Goal: Information Seeking & Learning: Learn about a topic

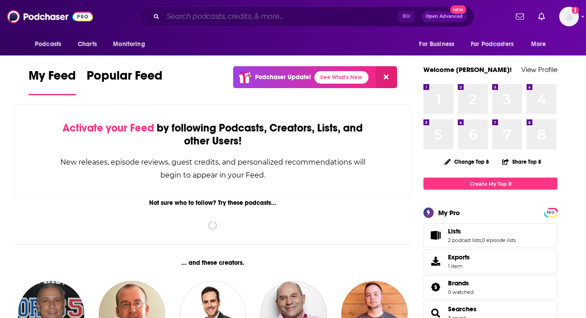
click at [207, 15] on input "Search podcasts, credits, & more..." at bounding box center [280, 16] width 235 height 14
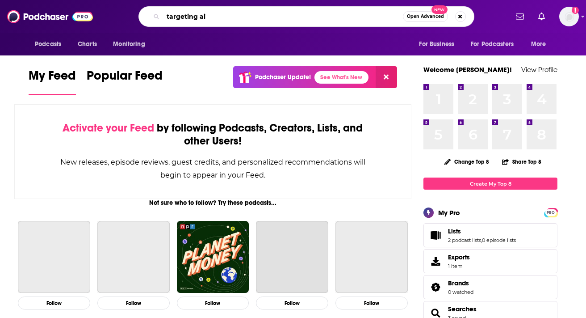
type input "targeting ai"
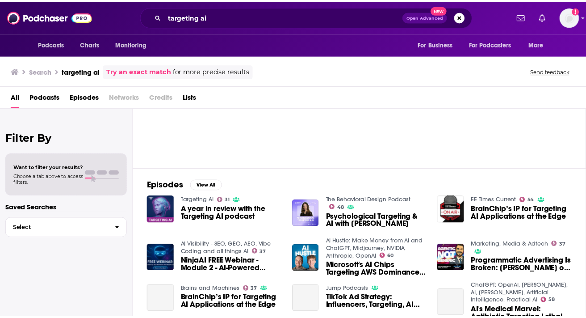
scroll to position [92, 0]
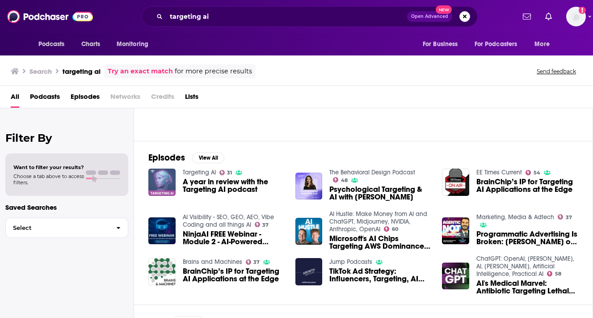
click at [156, 179] on img "A year in review with the Targeting AI podcast" at bounding box center [161, 181] width 27 height 27
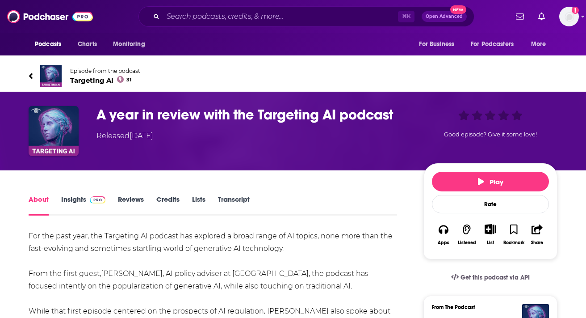
click at [76, 80] on span "Targeting AI 31" at bounding box center [105, 80] width 70 height 8
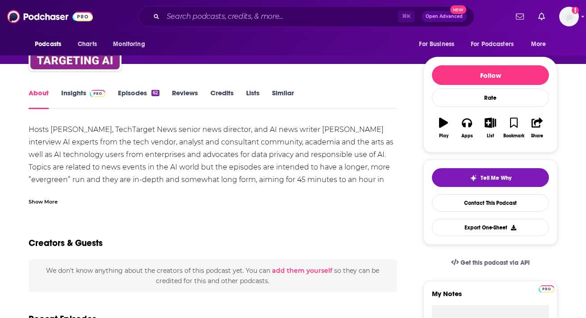
scroll to position [81, 0]
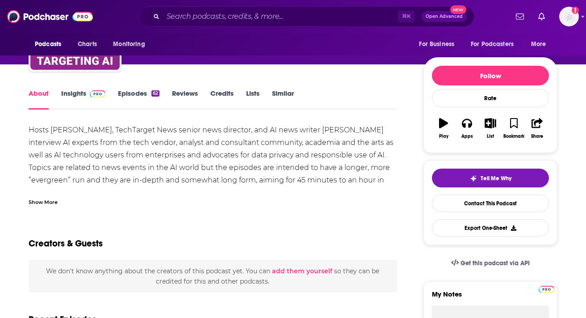
click at [77, 89] on link "Insights" at bounding box center [83, 99] width 44 height 21
